Goal: Information Seeking & Learning: Learn about a topic

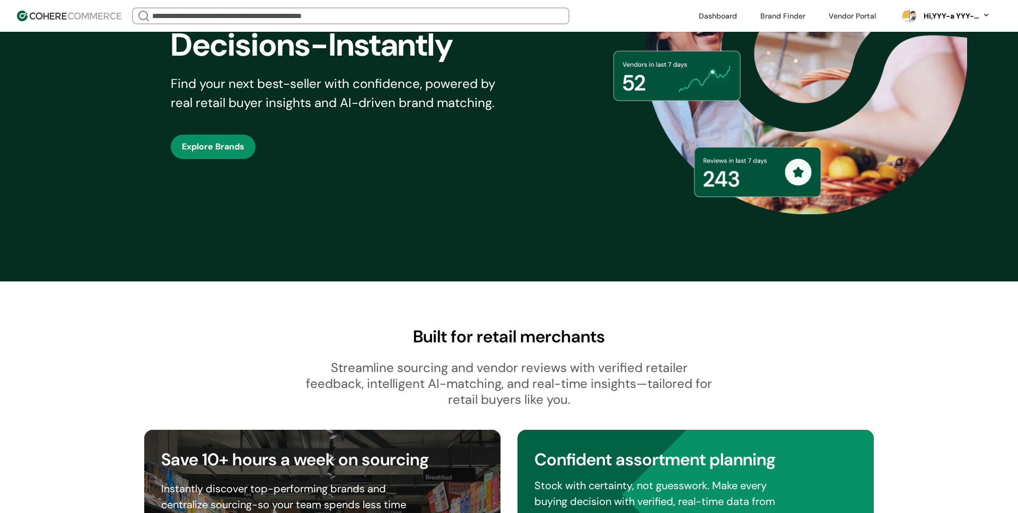
scroll to position [327, 0]
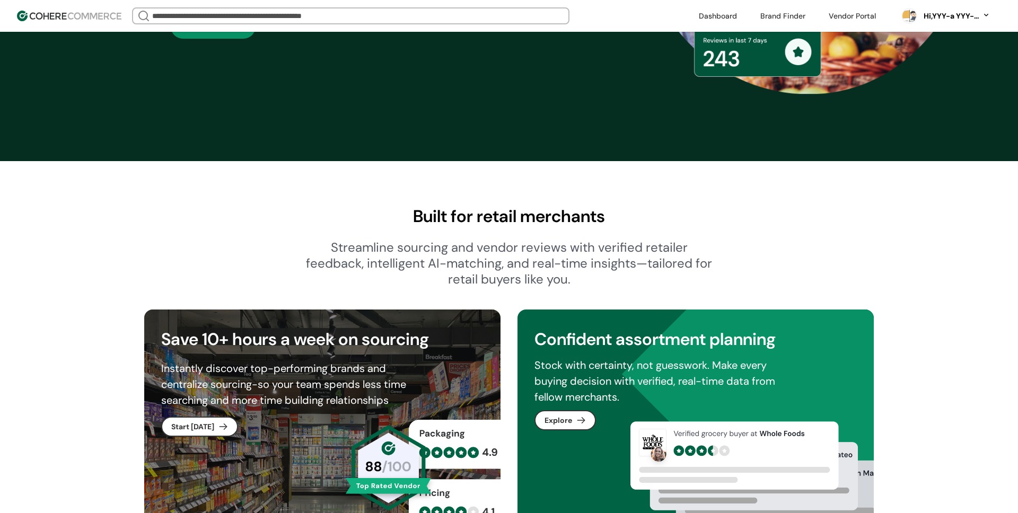
click at [736, 10] on link at bounding box center [718, 16] width 51 height 16
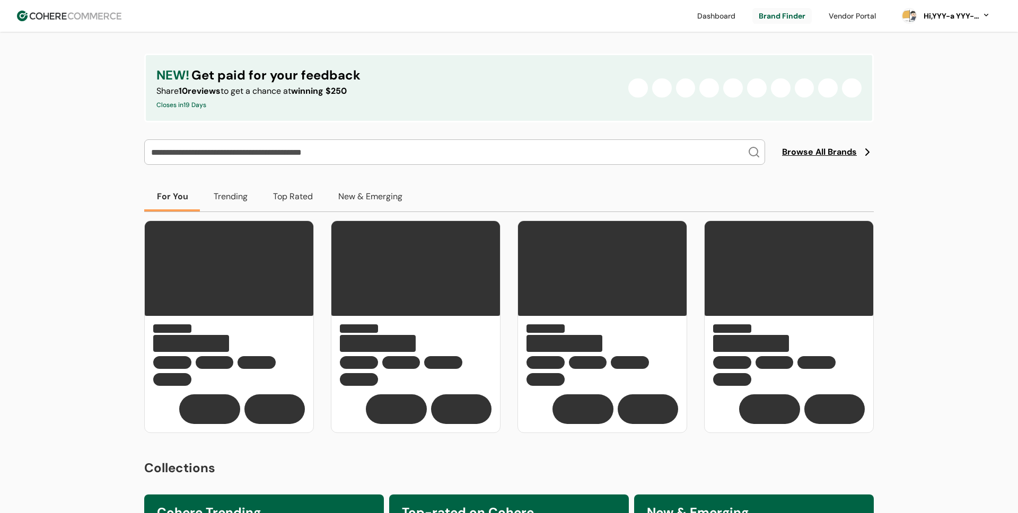
scroll to position [186, 0]
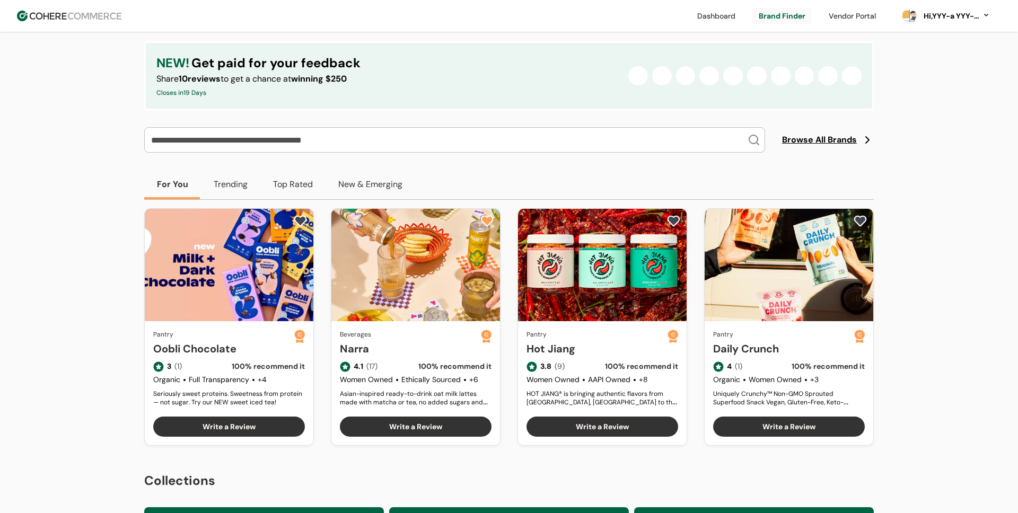
click at [388, 341] on link "Narra" at bounding box center [410, 349] width 141 height 16
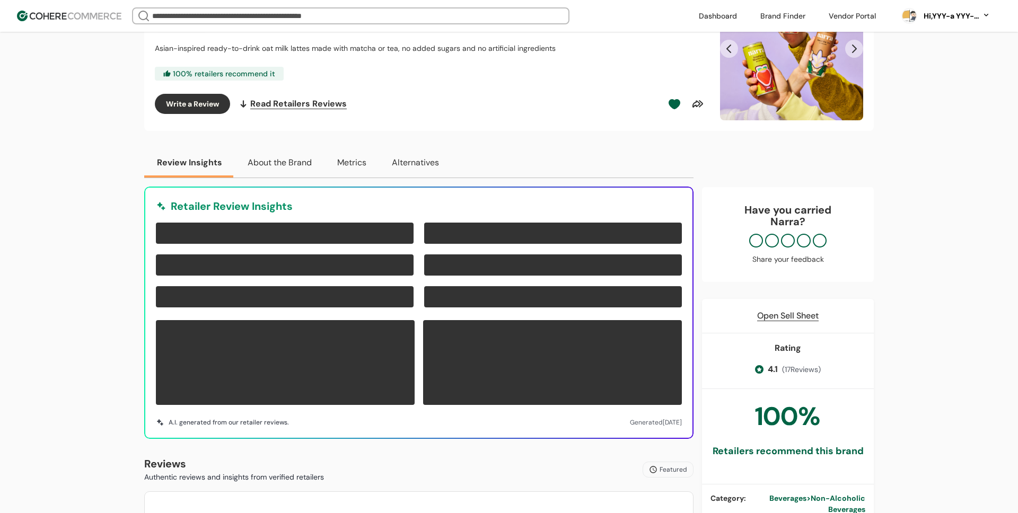
scroll to position [207, 0]
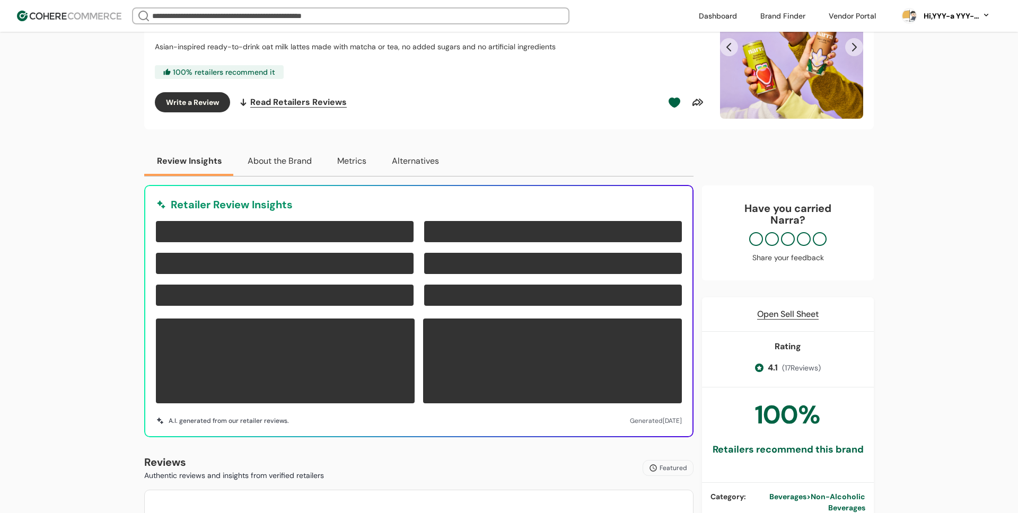
click at [314, 130] on div "Narra 51 /100 · Beverages, Non-Alcoholic Beverages · No Location Asian-inspired…" at bounding box center [509, 383] width 730 height 1082
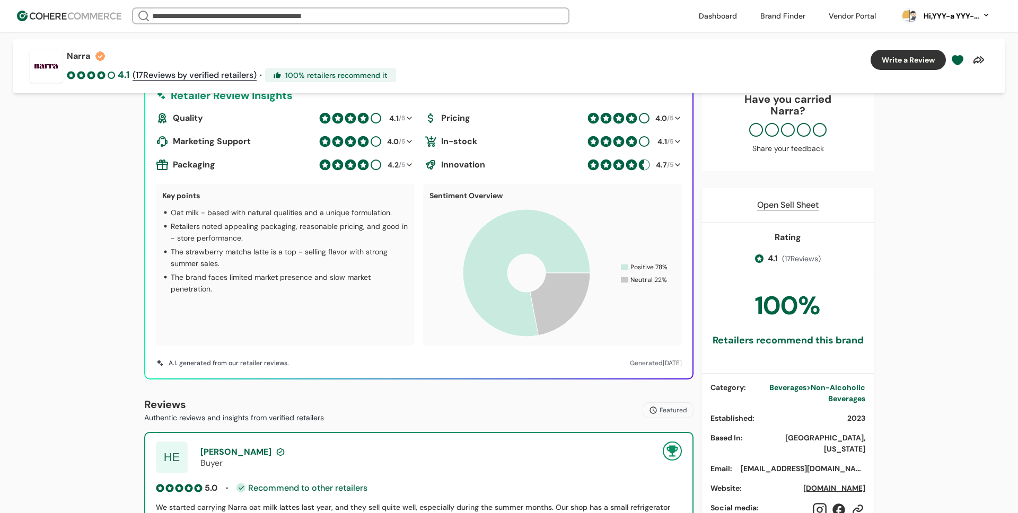
scroll to position [340, 0]
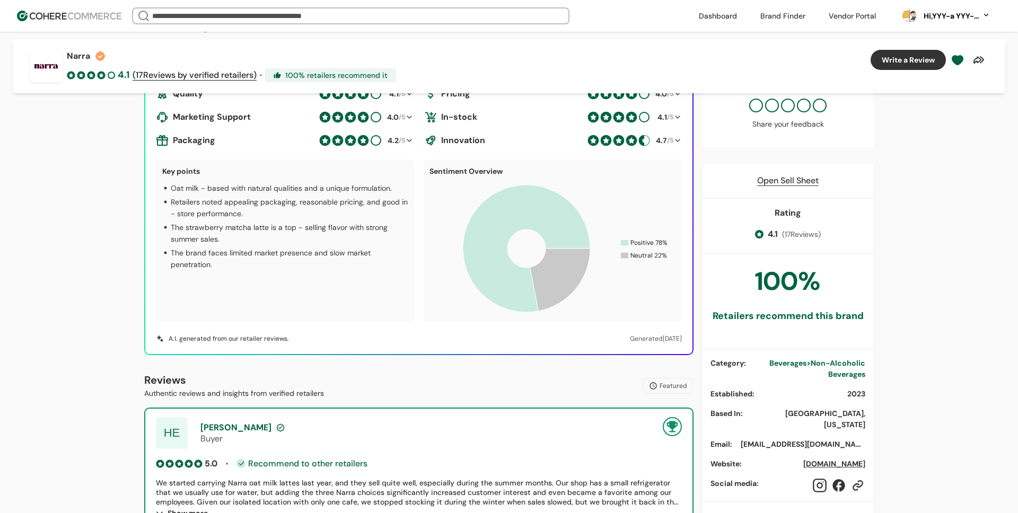
drag, startPoint x: 771, startPoint y: 235, endPoint x: 826, endPoint y: 232, distance: 55.3
click at [845, 231] on div "Rating 4.1 ( 17 Reviews)" at bounding box center [788, 226] width 172 height 56
drag, startPoint x: 766, startPoint y: 236, endPoint x: 804, endPoint y: 237, distance: 38.7
click at [793, 237] on div "4.1 ( 17 Reviews)" at bounding box center [788, 234] width 66 height 21
click at [808, 237] on span "( 17 Reviews)" at bounding box center [801, 234] width 39 height 11
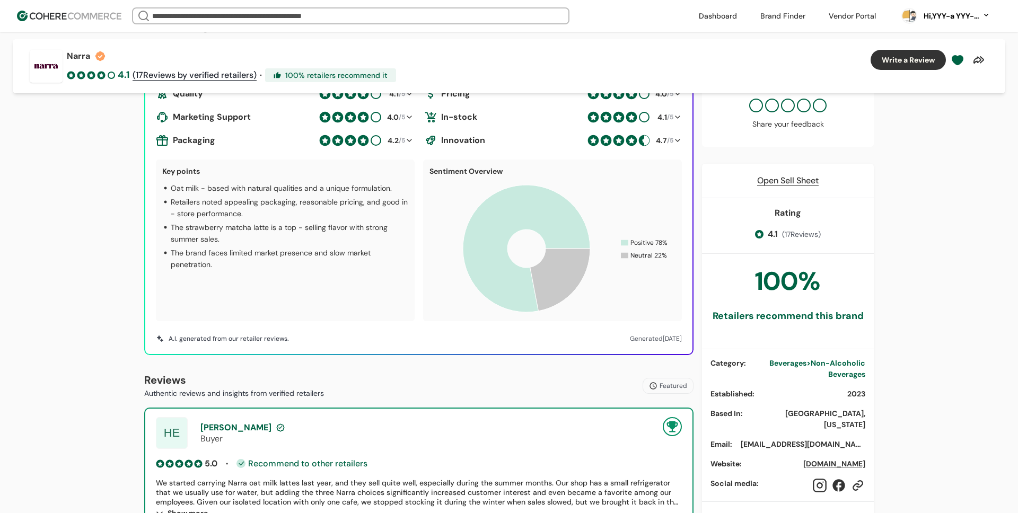
click at [791, 234] on span "( 17 Reviews)" at bounding box center [801, 234] width 39 height 11
drag, startPoint x: 766, startPoint y: 233, endPoint x: 831, endPoint y: 233, distance: 64.7
click at [831, 233] on div "Rating 4.1 ( 17 Reviews)" at bounding box center [788, 226] width 172 height 56
click at [773, 237] on span "4.1" at bounding box center [773, 234] width 10 height 13
drag, startPoint x: 766, startPoint y: 235, endPoint x: 818, endPoint y: 234, distance: 52.5
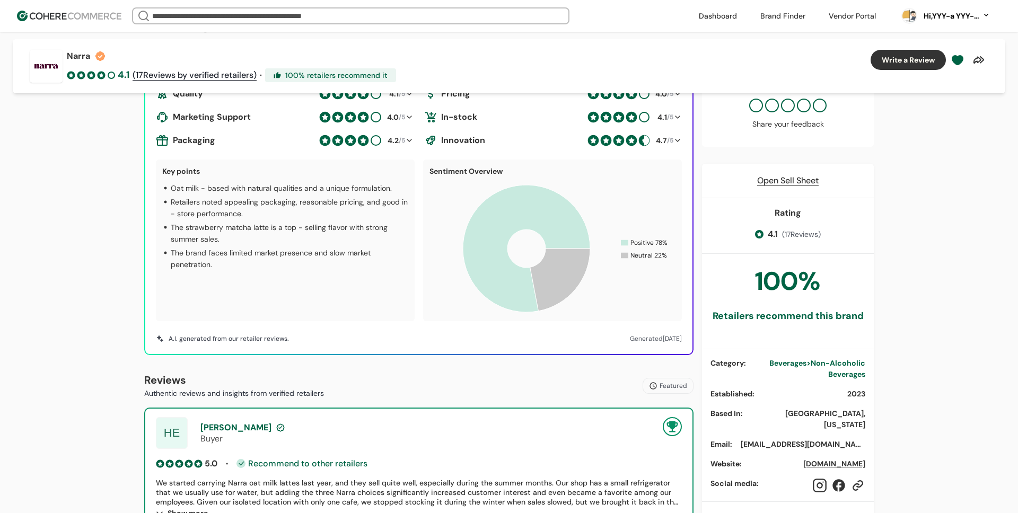
click at [824, 234] on div "Rating 4.1 ( 17 Reviews)" at bounding box center [788, 226] width 172 height 56
click at [811, 234] on span "( 17 Reviews)" at bounding box center [801, 234] width 39 height 11
click at [797, 234] on span "( 17 Reviews)" at bounding box center [801, 234] width 39 height 11
click at [812, 233] on span "( 17 Reviews)" at bounding box center [801, 234] width 39 height 11
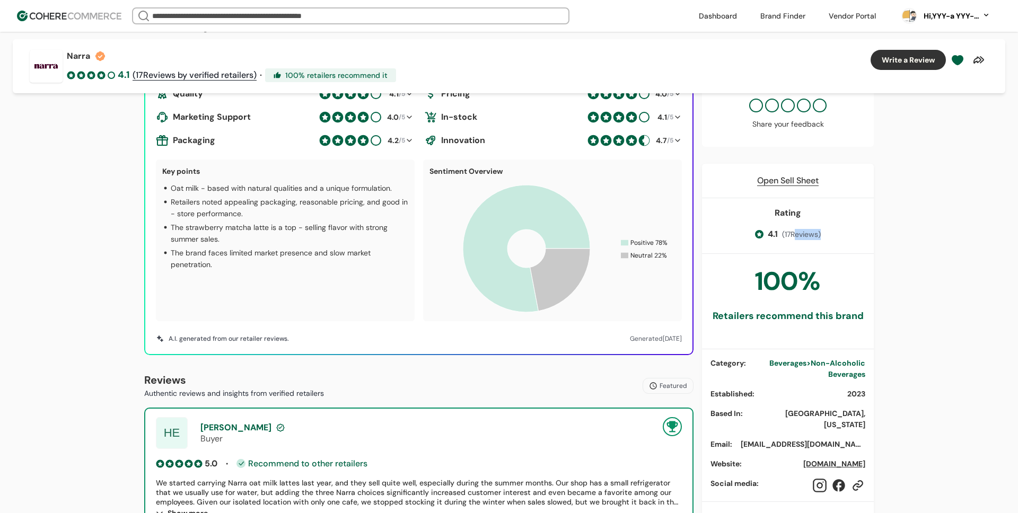
click at [800, 233] on span "( 17 Reviews)" at bounding box center [801, 234] width 39 height 11
click at [806, 233] on span "( 17 Reviews)" at bounding box center [801, 234] width 39 height 11
click at [793, 233] on span "( 17 Reviews)" at bounding box center [801, 234] width 39 height 11
drag, startPoint x: 782, startPoint y: 234, endPoint x: 854, endPoint y: 233, distance: 71.6
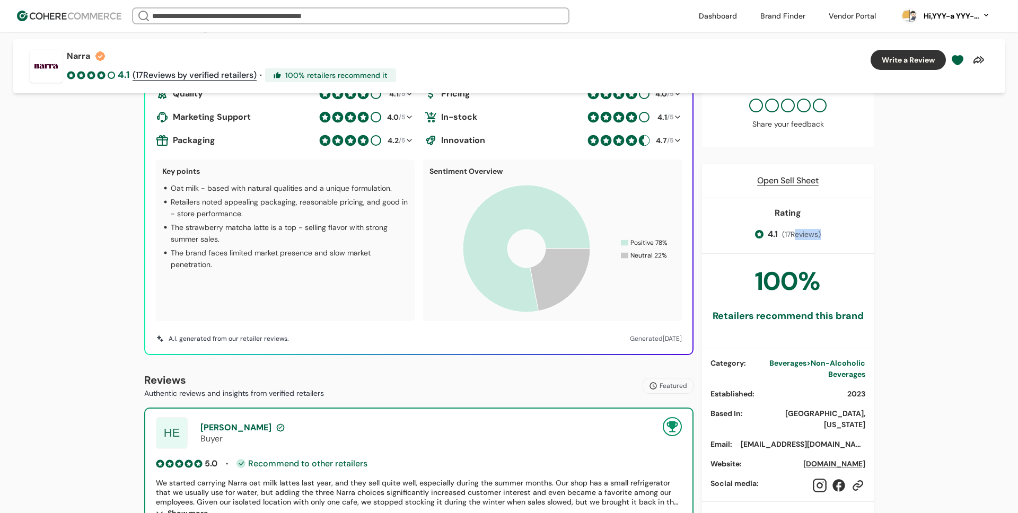
click at [825, 235] on div "Rating 4.1 ( 17 Reviews)" at bounding box center [788, 226] width 172 height 56
click at [854, 233] on div "Rating 4.1 ( 17 Reviews)" at bounding box center [788, 226] width 172 height 56
drag, startPoint x: 786, startPoint y: 234, endPoint x: 813, endPoint y: 234, distance: 27.6
click at [813, 234] on span "( 17 Reviews)" at bounding box center [801, 234] width 39 height 11
click at [790, 238] on span "( 17 Reviews)" at bounding box center [801, 234] width 39 height 11
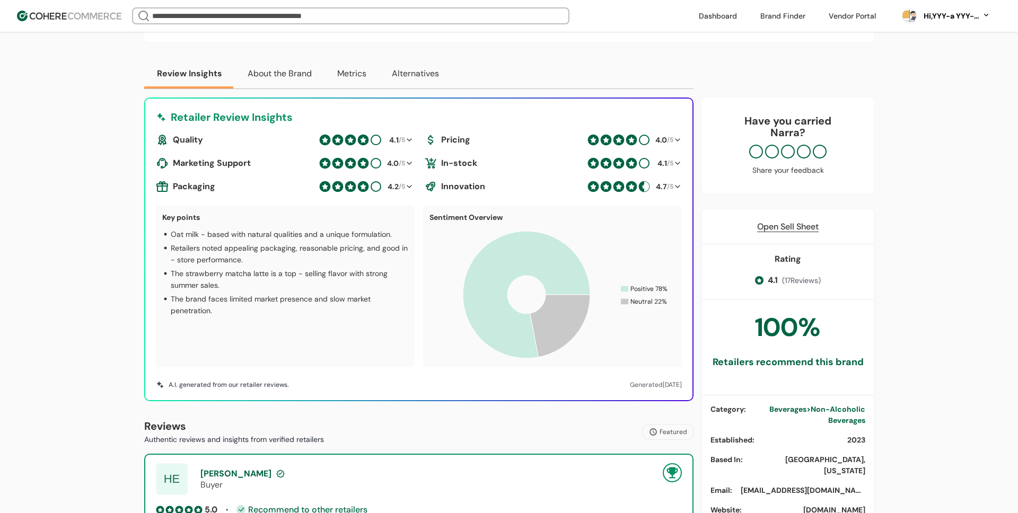
scroll to position [293, 0]
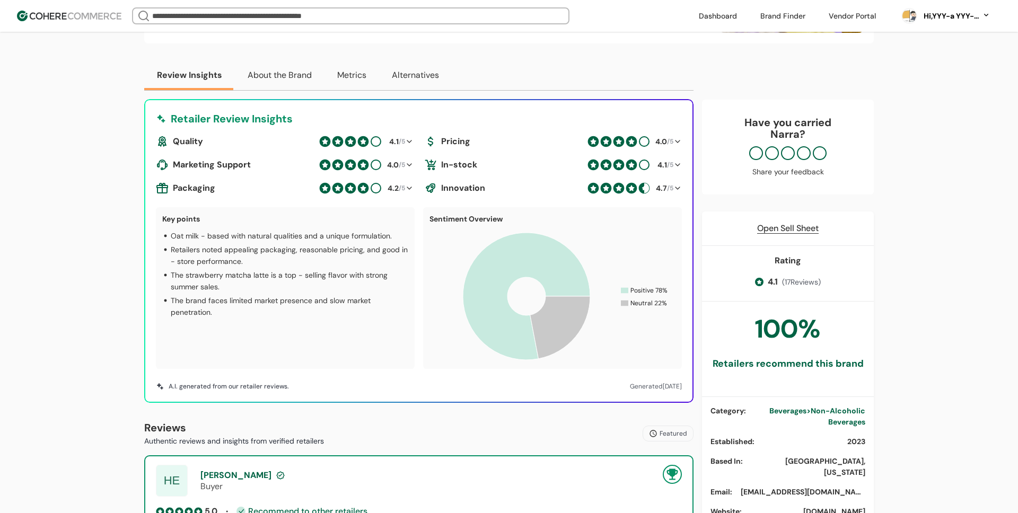
click at [311, 275] on p "The strawberry matcha latte is a top - selling flavor with strong summer sales." at bounding box center [290, 280] width 238 height 23
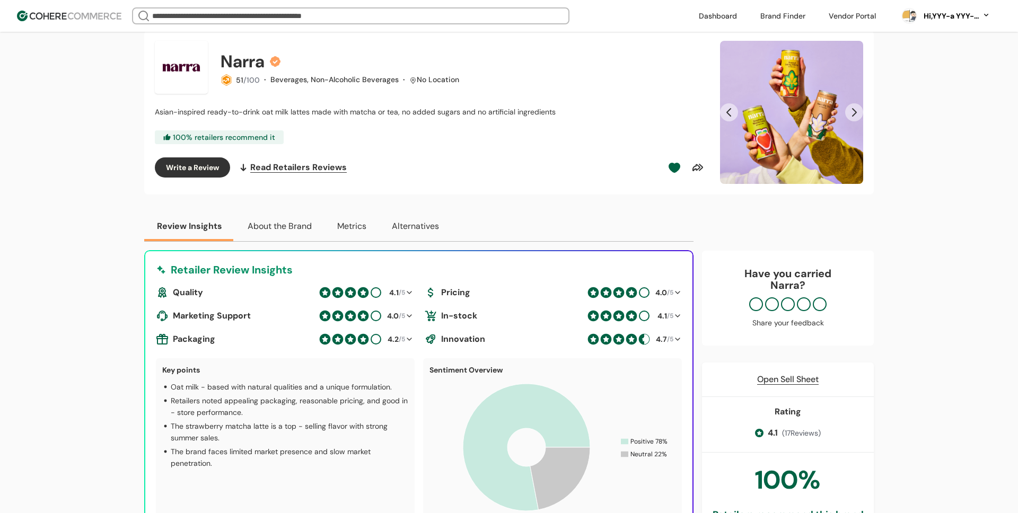
scroll to position [134, 0]
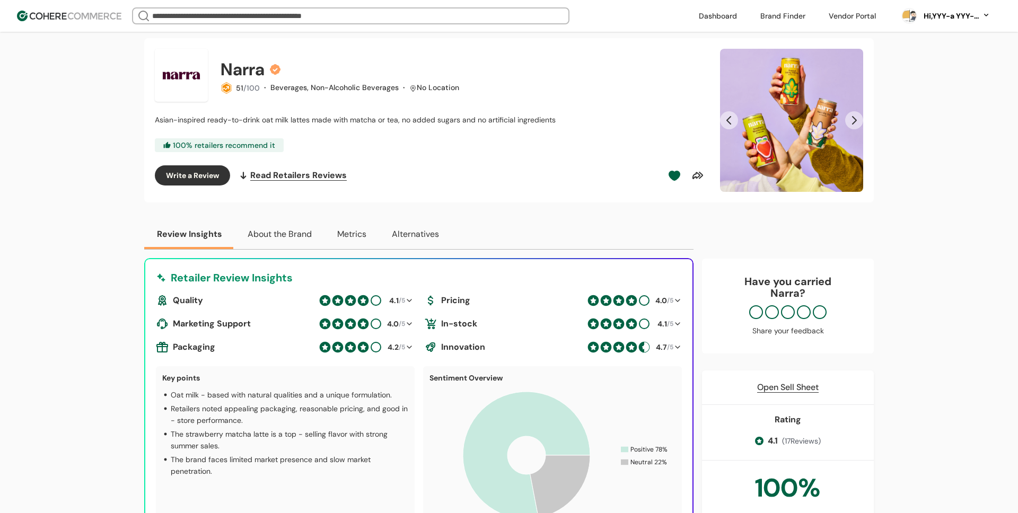
click at [285, 242] on button "About the Brand" at bounding box center [280, 235] width 90 height 30
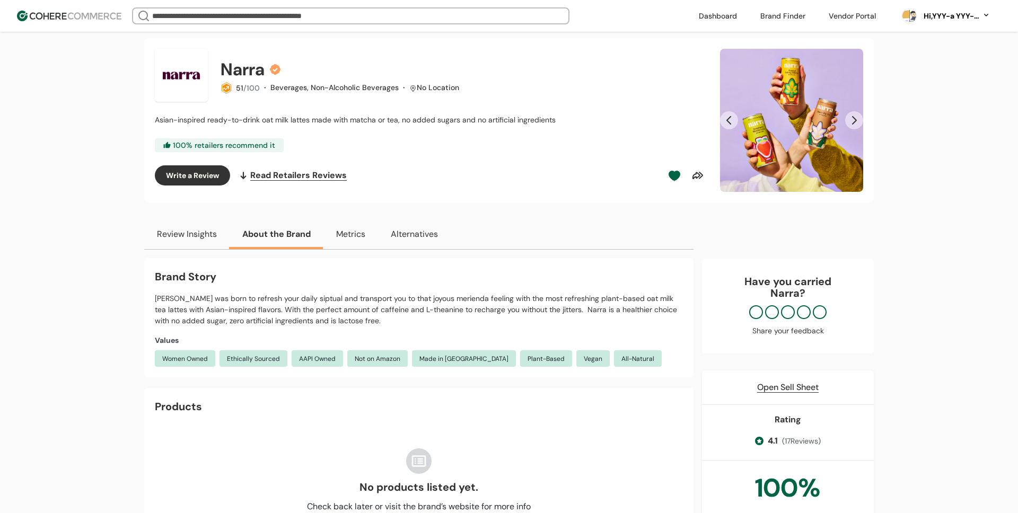
click at [209, 239] on button "Review Insights" at bounding box center [186, 235] width 85 height 30
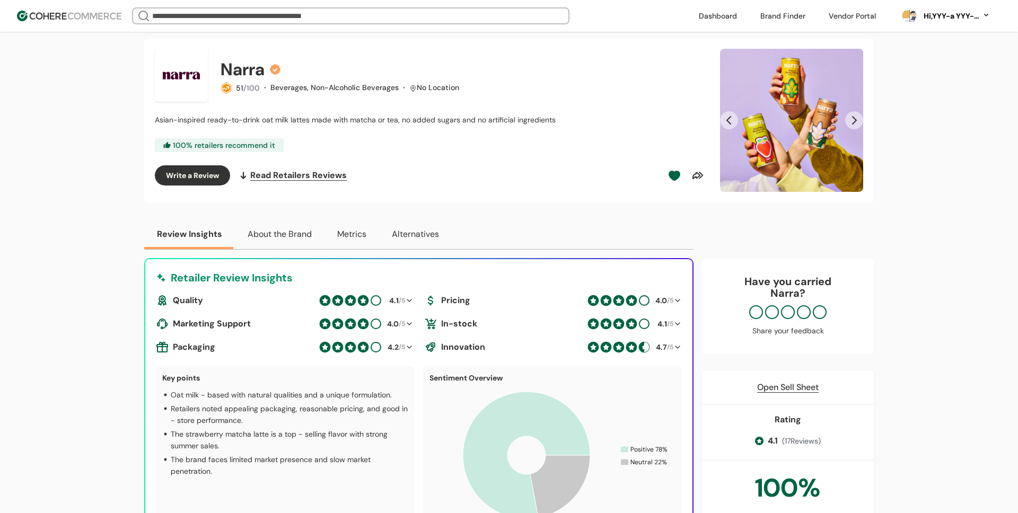
click at [269, 237] on button "About the Brand" at bounding box center [280, 235] width 90 height 30
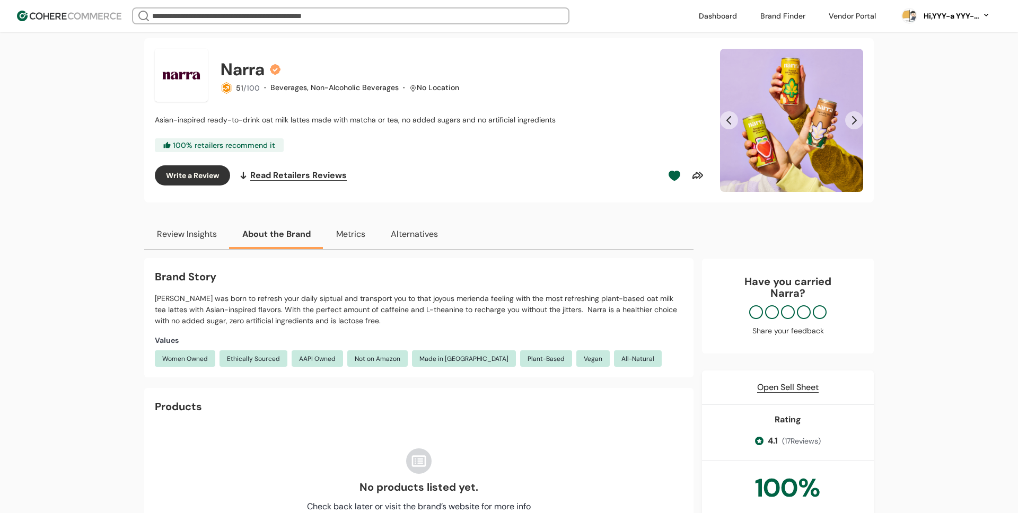
click at [185, 237] on button "Review Insights" at bounding box center [186, 235] width 85 height 30
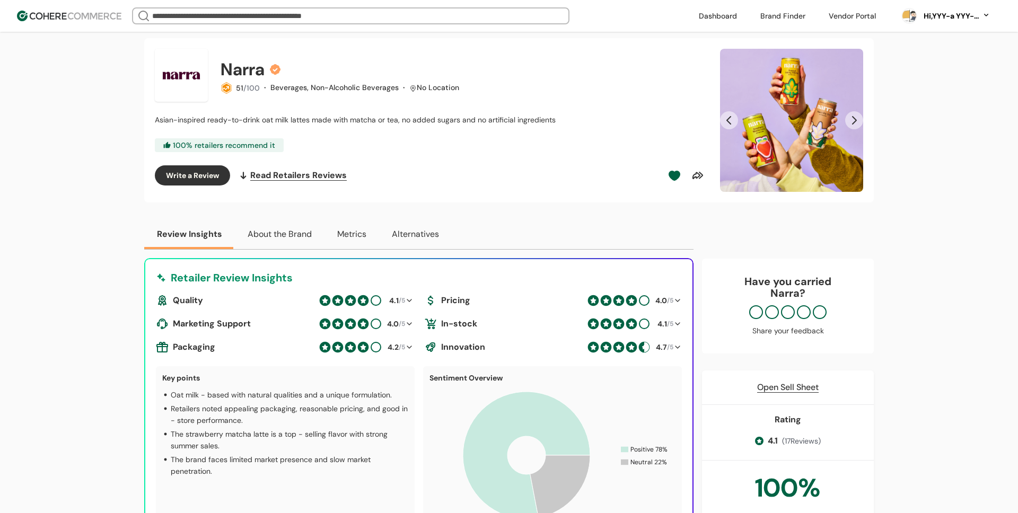
click at [241, 238] on button "About the Brand" at bounding box center [280, 235] width 90 height 30
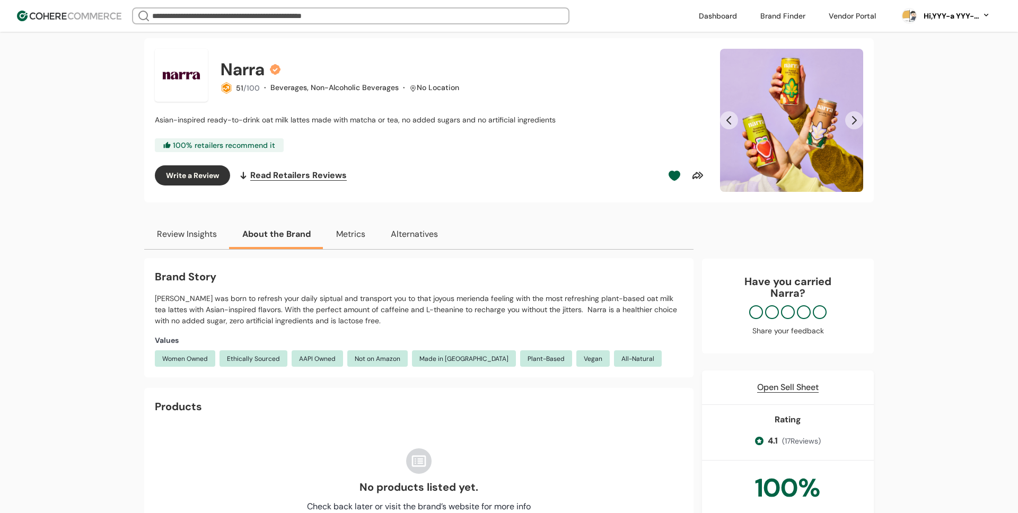
click at [208, 237] on button "Review Insights" at bounding box center [186, 235] width 85 height 30
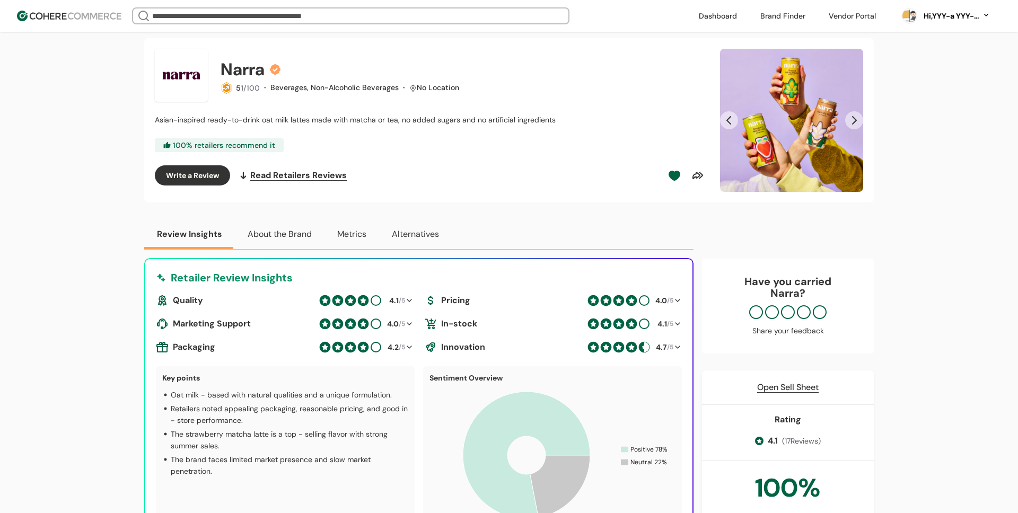
click at [258, 238] on button "About the Brand" at bounding box center [280, 235] width 90 height 30
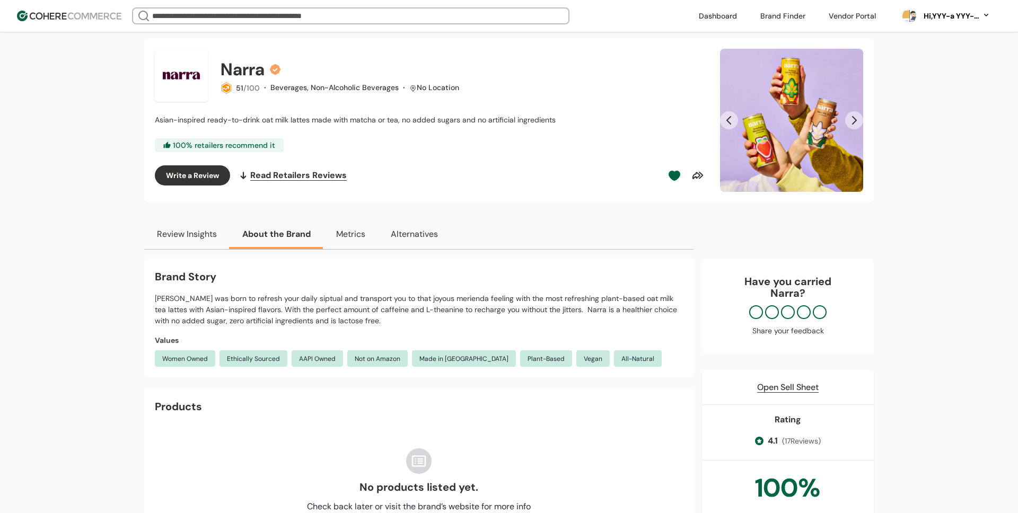
click at [199, 236] on button "Review Insights" at bounding box center [186, 235] width 85 height 30
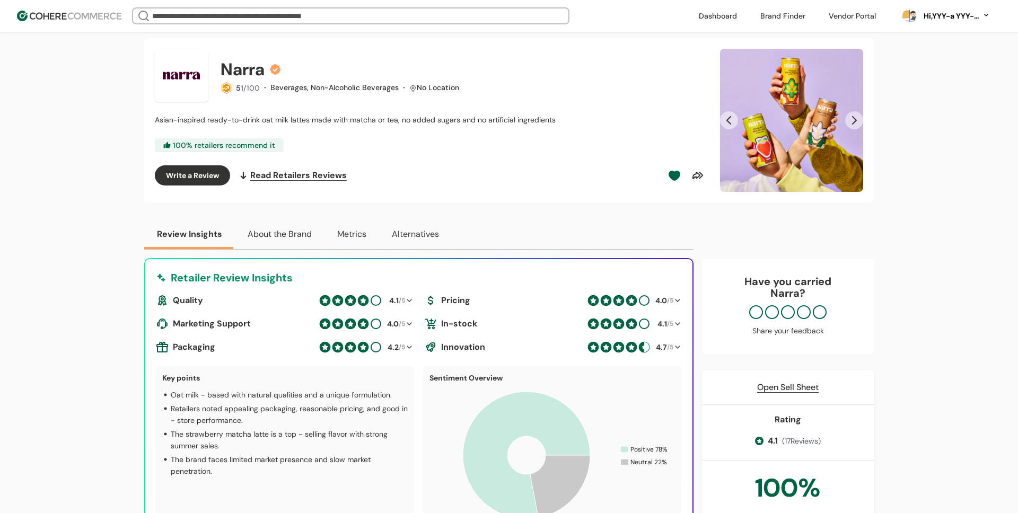
click at [252, 237] on button "About the Brand" at bounding box center [280, 235] width 90 height 30
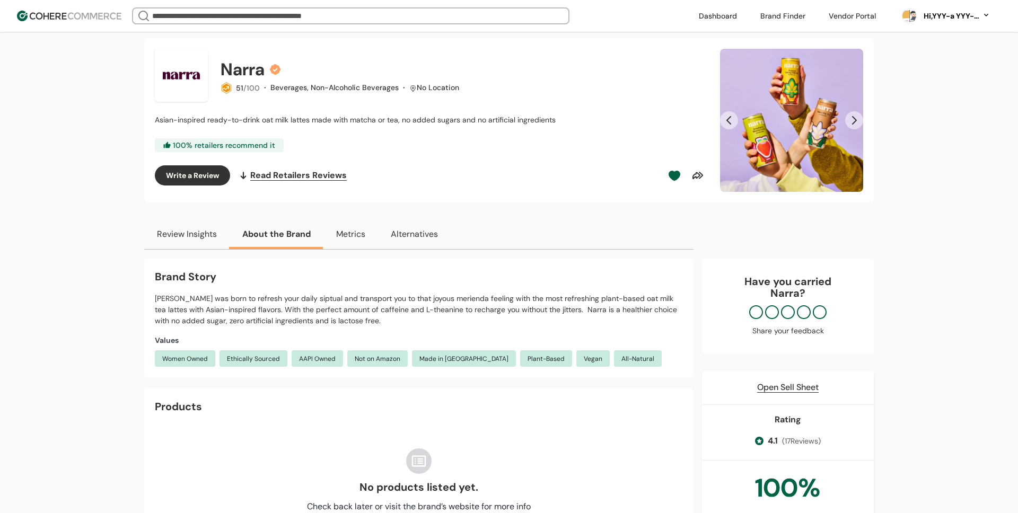
click at [200, 236] on button "Review Insights" at bounding box center [186, 235] width 85 height 30
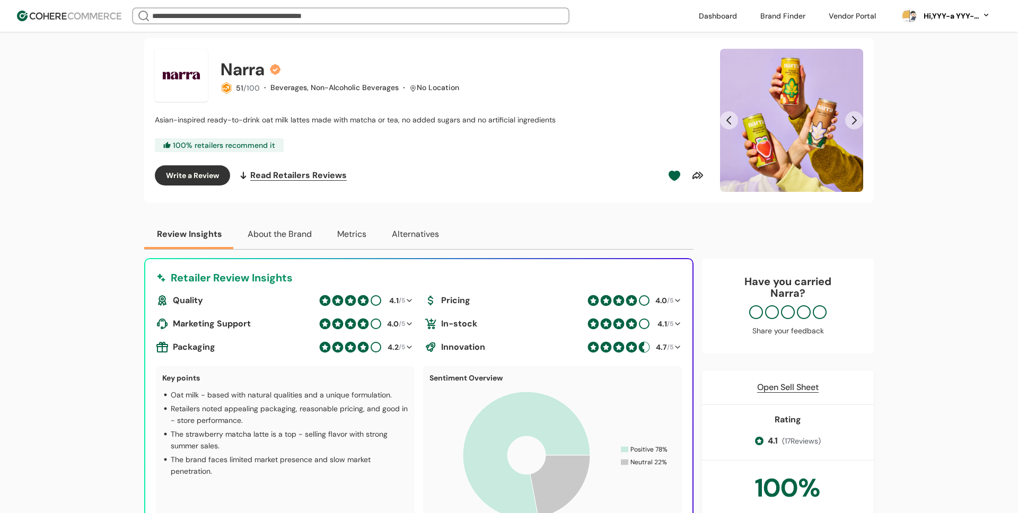
drag, startPoint x: 275, startPoint y: 233, endPoint x: 230, endPoint y: 232, distance: 44.6
click at [275, 233] on button "About the Brand" at bounding box center [280, 235] width 90 height 30
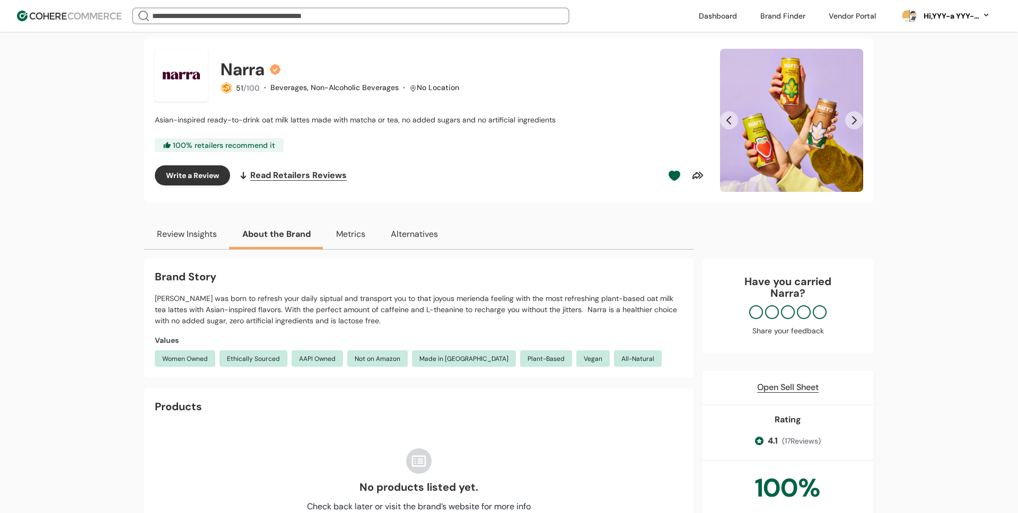
click at [197, 234] on button "Review Insights" at bounding box center [186, 235] width 85 height 30
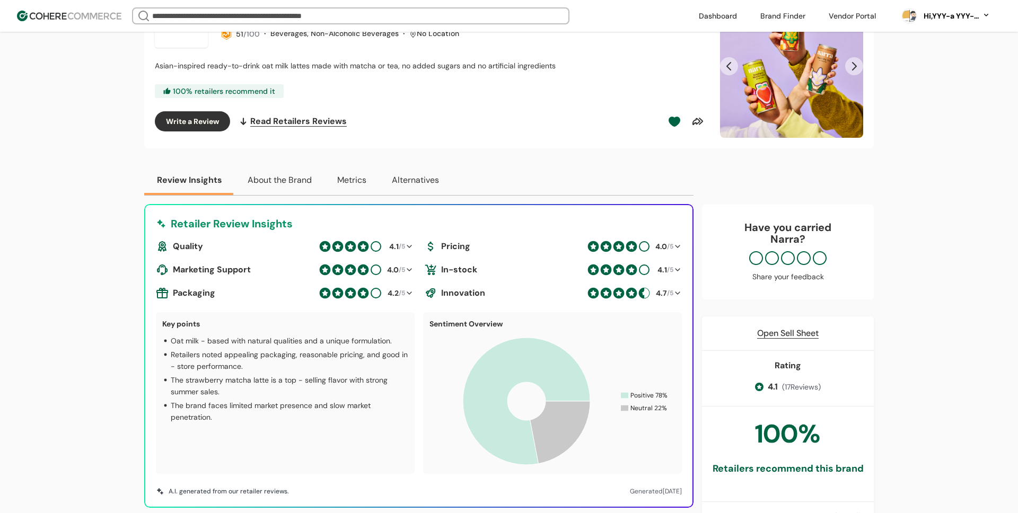
scroll to position [201, 0]
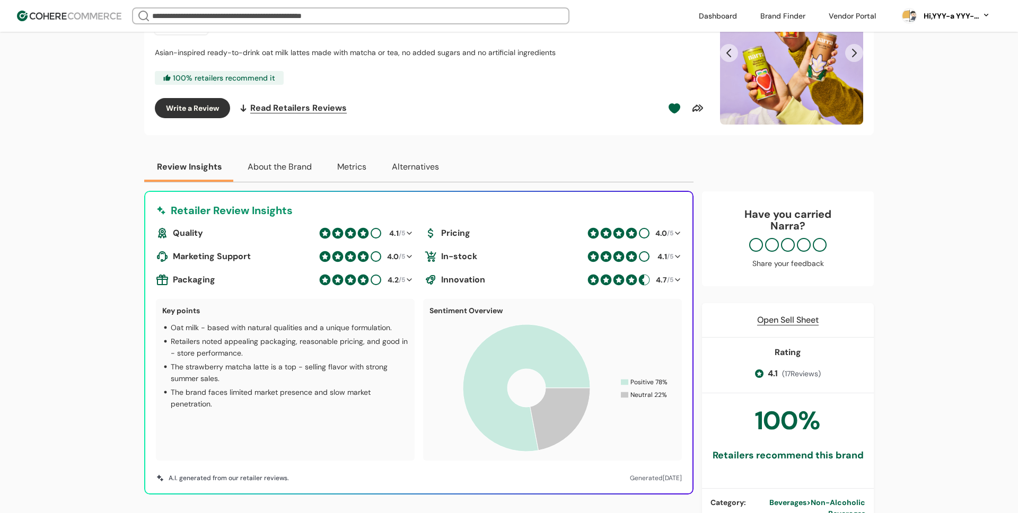
click at [801, 375] on span "( 17 Reviews)" at bounding box center [801, 374] width 39 height 11
